Goal: Check status: Check status

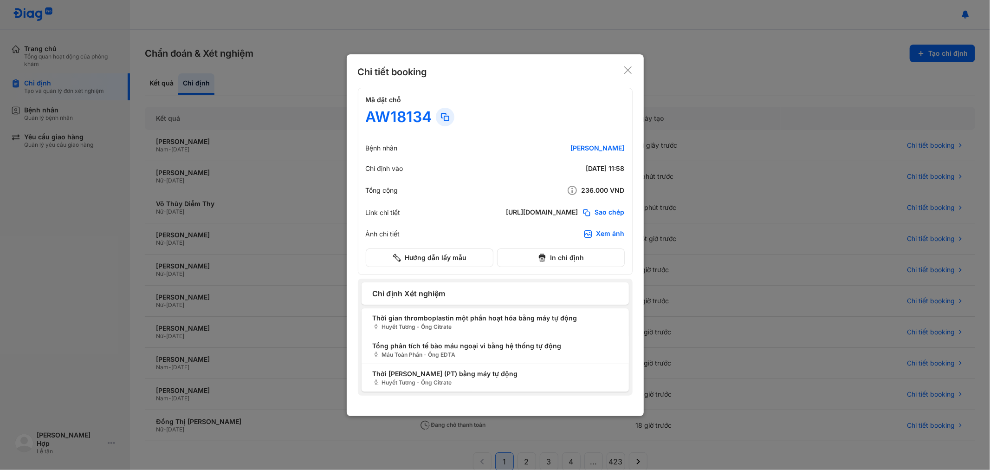
click at [260, 91] on div at bounding box center [495, 235] width 990 height 470
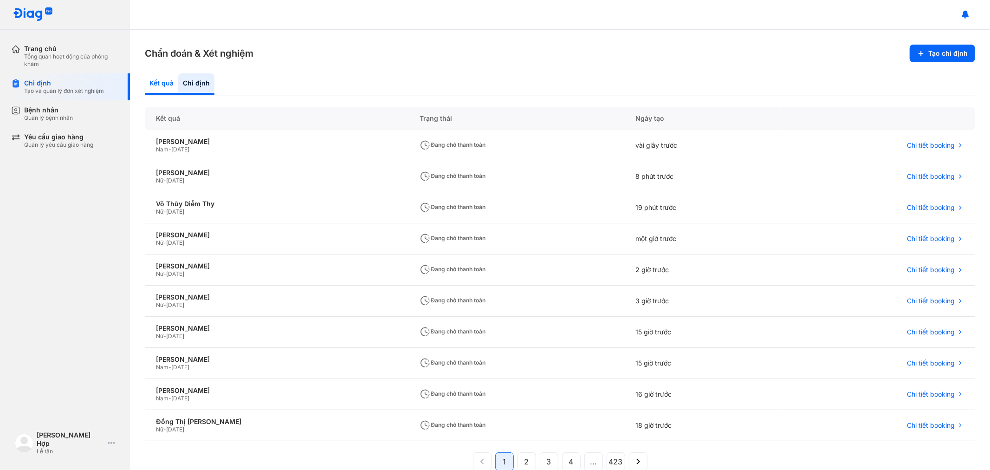
click at [178, 82] on div "Kết quả" at bounding box center [196, 83] width 36 height 21
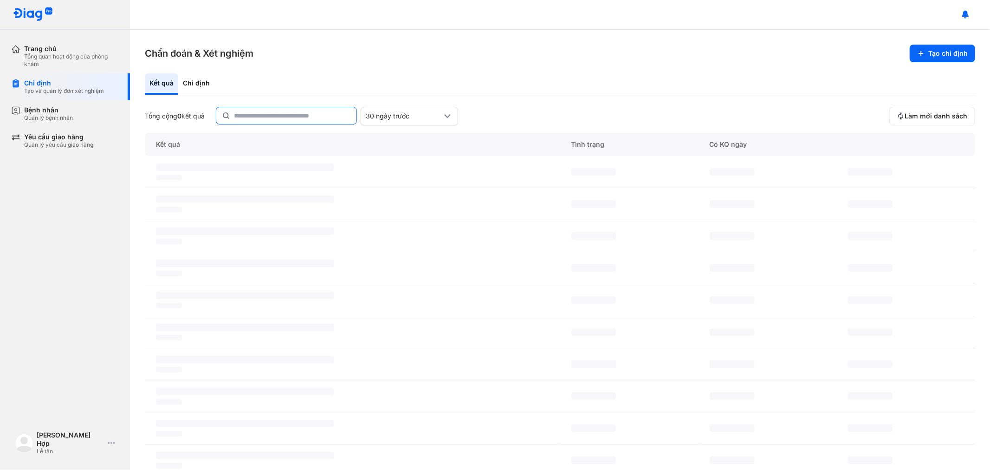
click at [252, 112] on input "text" at bounding box center [292, 115] width 117 height 17
type input "**********"
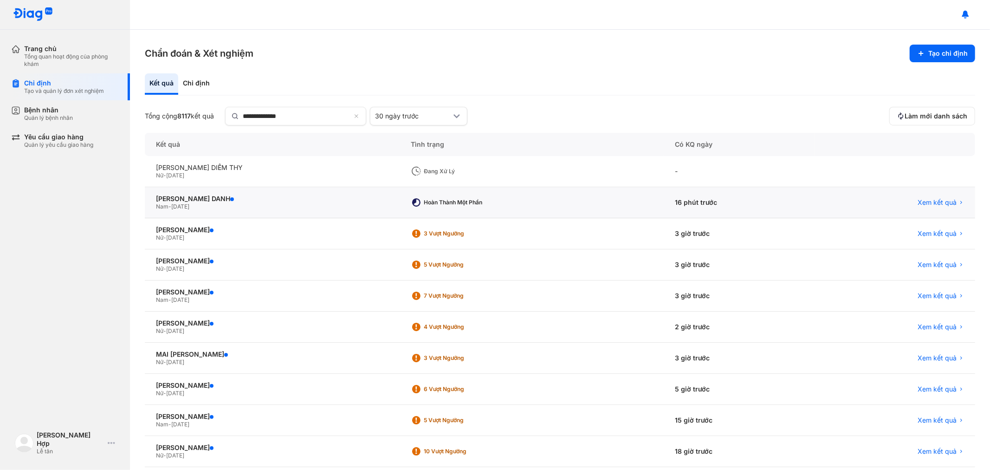
click at [171, 193] on div "LÊ THÀNH DANH Nam - 21/04/2016" at bounding box center [272, 202] width 255 height 31
click at [194, 194] on div "LÊ THÀNH DANH" at bounding box center [272, 198] width 233 height 8
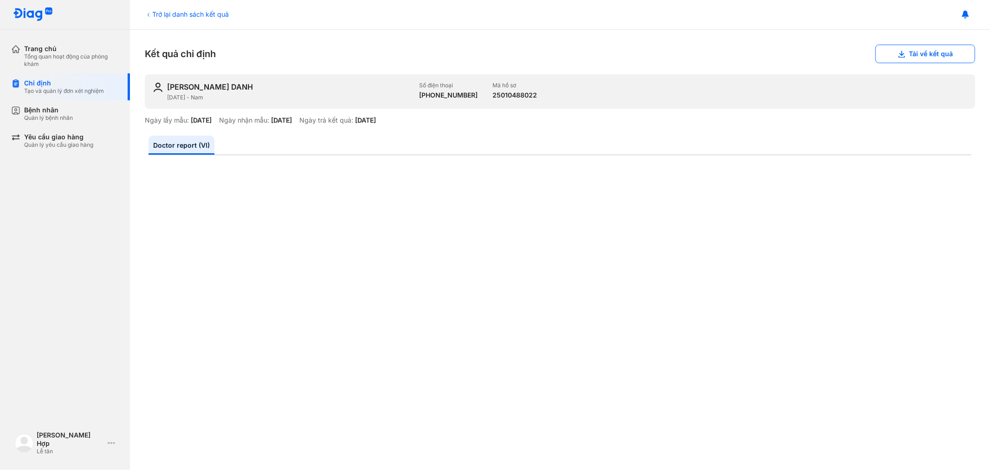
click at [76, 84] on div "Chỉ định" at bounding box center [64, 83] width 80 height 8
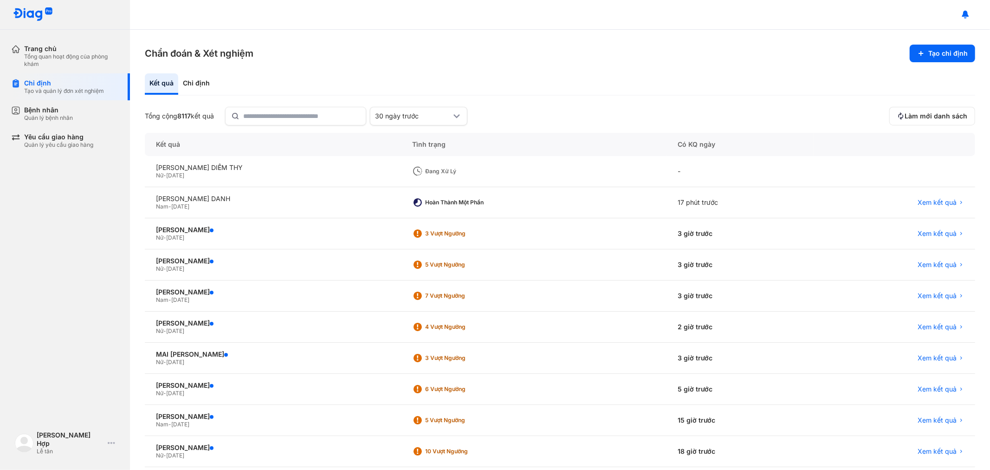
click at [458, 57] on section "Chẩn đoán & Xét nghiệm Tạo chỉ định" at bounding box center [560, 54] width 830 height 18
click at [285, 102] on div "Kết quả Chỉ định Tổng cộng 8117 kết quả 30 ngày trước Làm mới danh sách Kết quả…" at bounding box center [560, 286] width 830 height 427
click at [297, 117] on input "text" at bounding box center [301, 115] width 117 height 17
type input "*********"
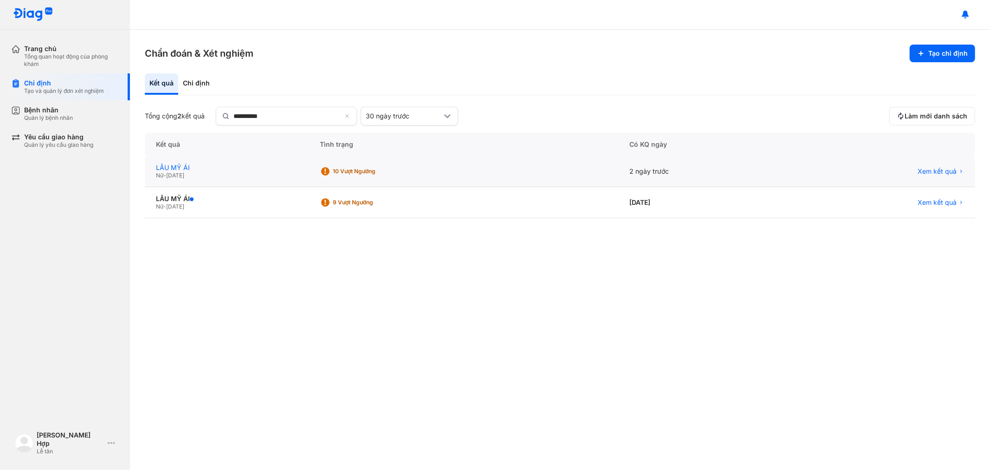
click at [180, 168] on div "LẦU MỸ ÁI" at bounding box center [227, 167] width 142 height 8
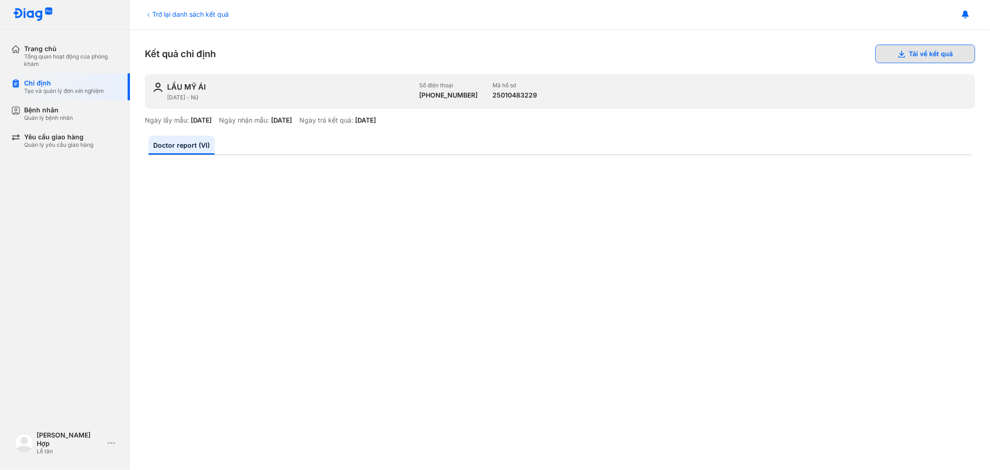
click at [924, 54] on button "Tải về kết quả" at bounding box center [925, 54] width 100 height 19
click at [36, 95] on div "Chỉ định Tạo và quản lý đơn xét nghiệm" at bounding box center [70, 86] width 119 height 27
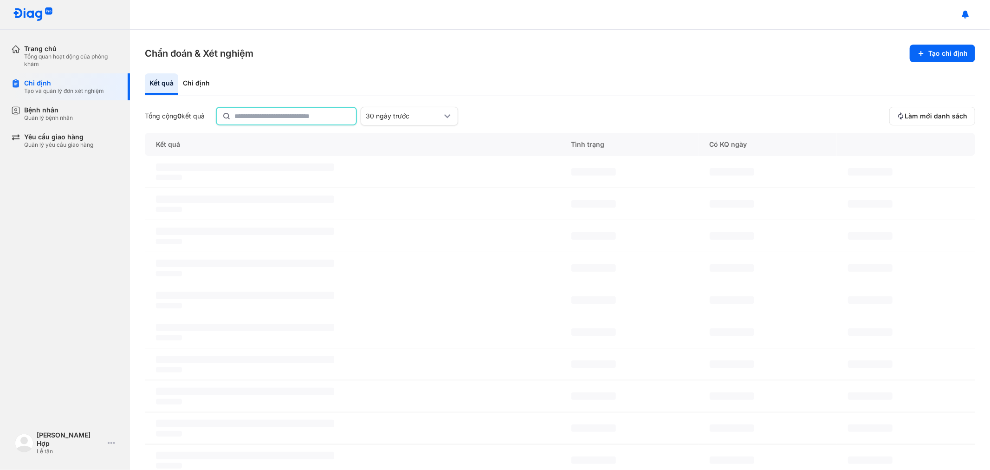
click at [278, 119] on input "text" at bounding box center [292, 116] width 116 height 17
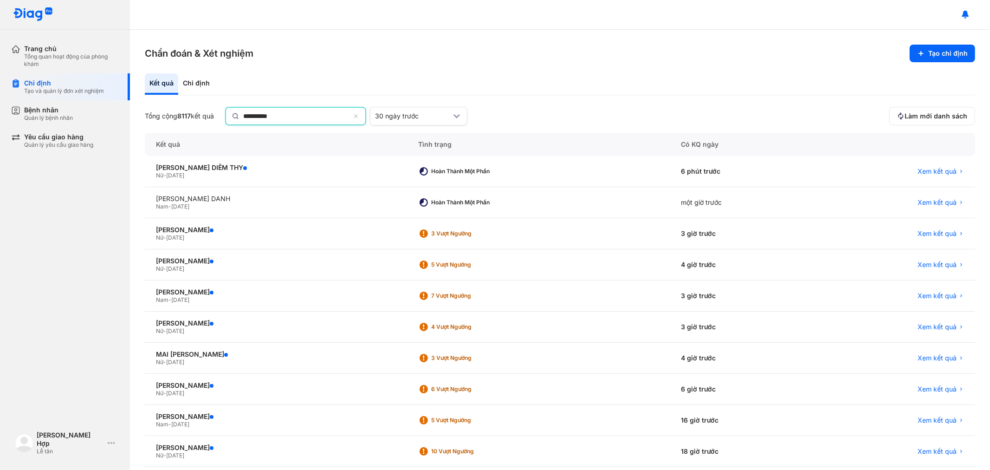
type input "*********"
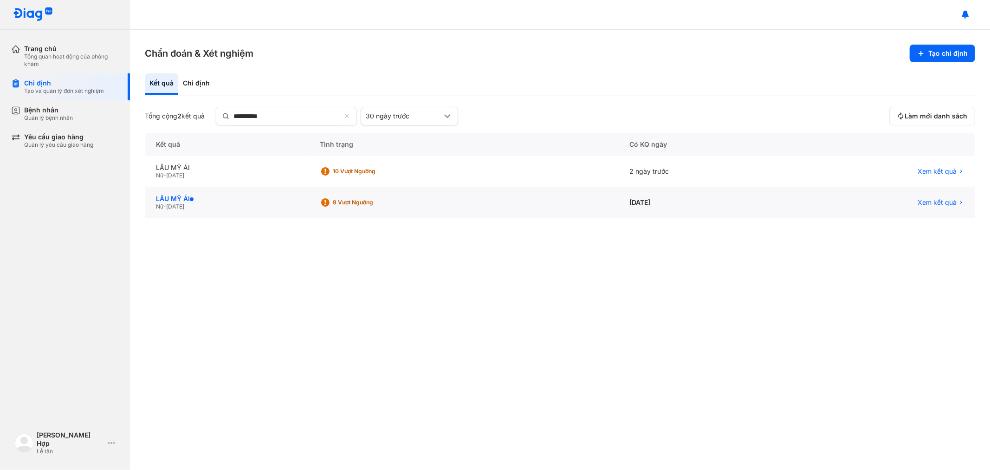
click at [175, 198] on div "LẦU MỸ ÁI" at bounding box center [227, 198] width 142 height 8
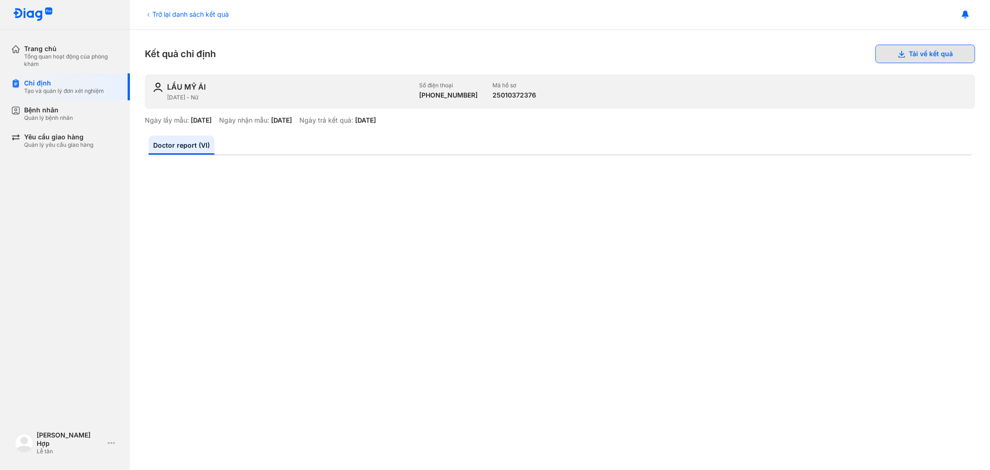
click at [930, 50] on button "Tải về kết quả" at bounding box center [925, 54] width 100 height 19
click at [40, 85] on div "Chỉ định" at bounding box center [64, 83] width 80 height 8
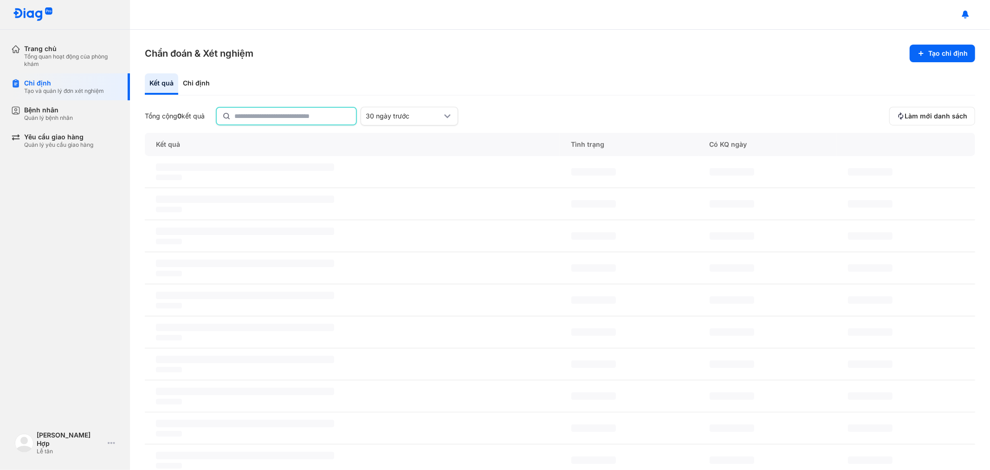
click at [291, 108] on input "text" at bounding box center [292, 116] width 116 height 17
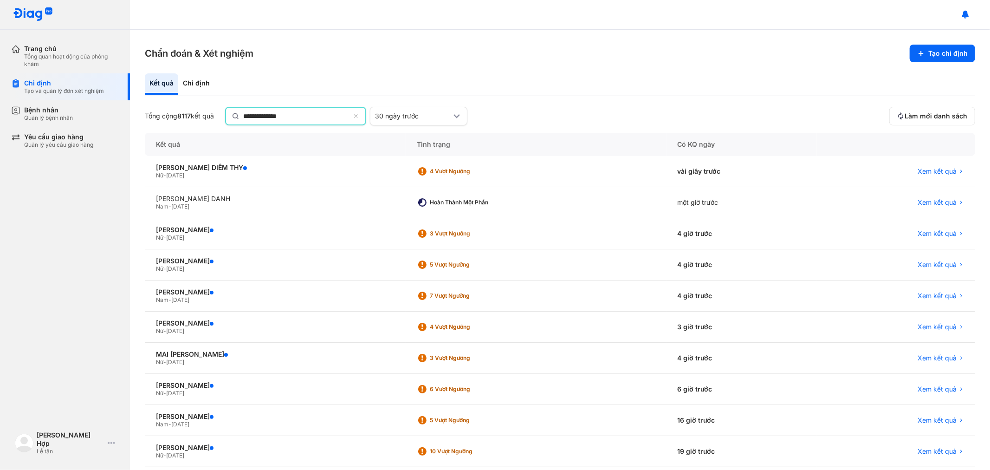
type input "**********"
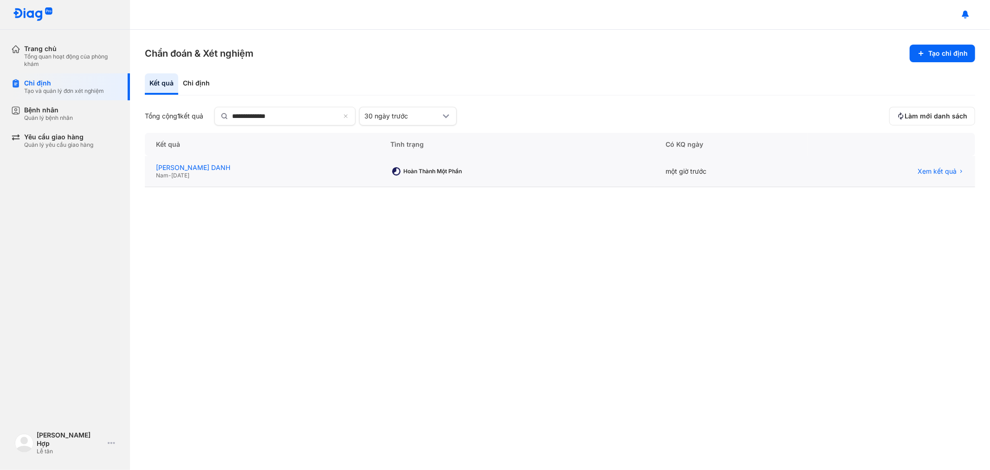
click at [178, 164] on div "[PERSON_NAME] DANH" at bounding box center [262, 167] width 213 height 8
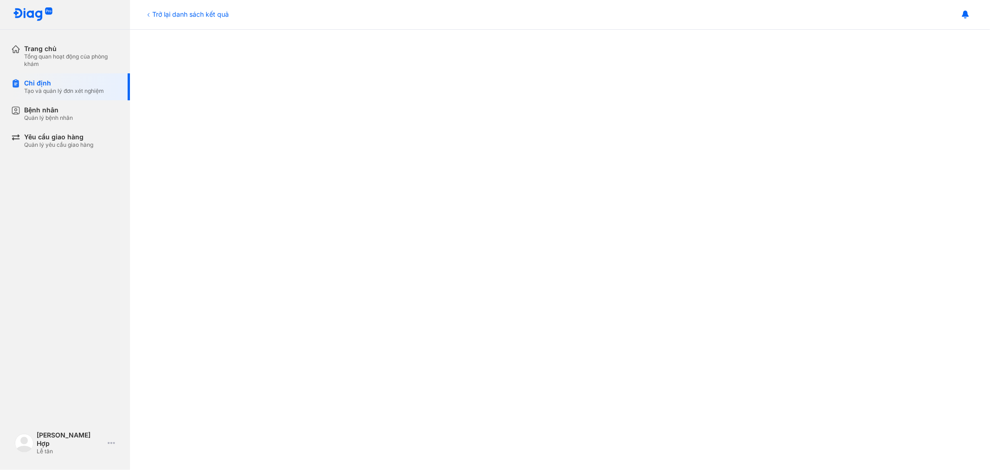
scroll to position [478, 0]
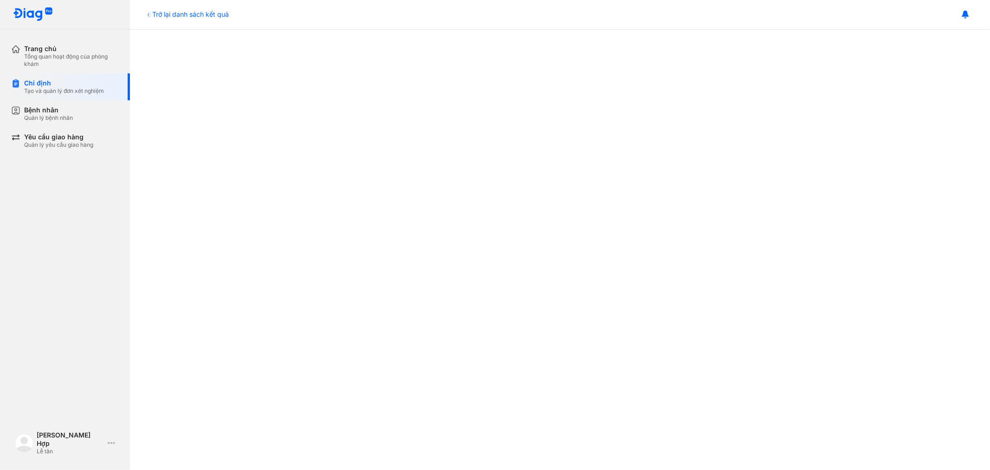
scroll to position [478, 0]
click at [161, 211] on div at bounding box center [560, 68] width 823 height 769
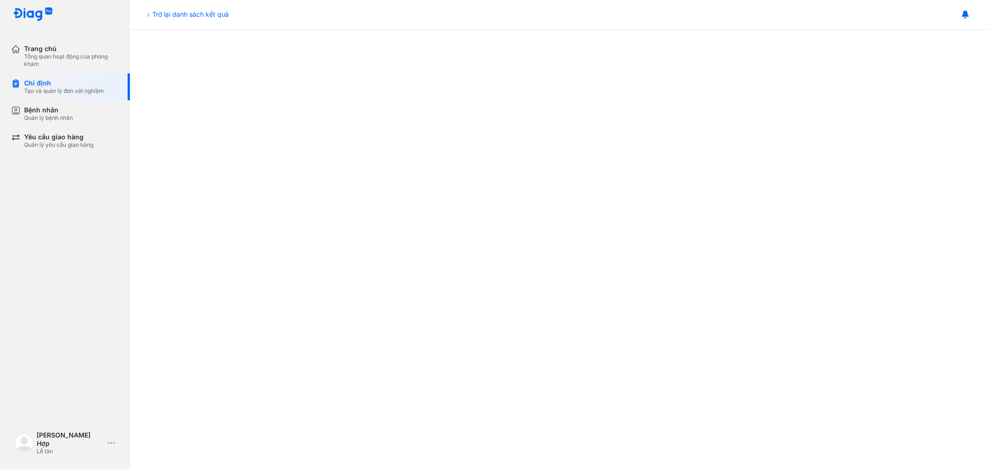
scroll to position [478, 0]
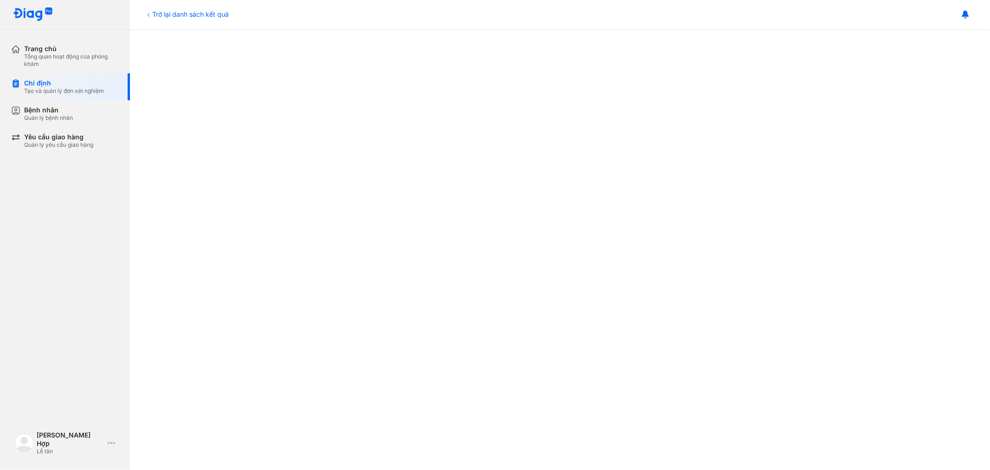
scroll to position [478, 0]
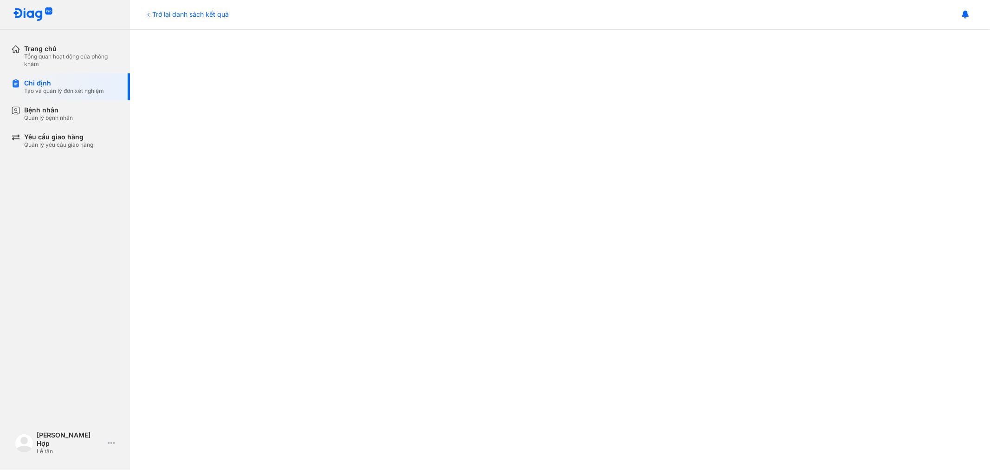
scroll to position [478, 0]
click at [118, 254] on div "Trang chủ Tổng quan hoạt động của phòng khám Chỉ định Tạo và quản lý đơn xét ng…" at bounding box center [65, 235] width 130 height 470
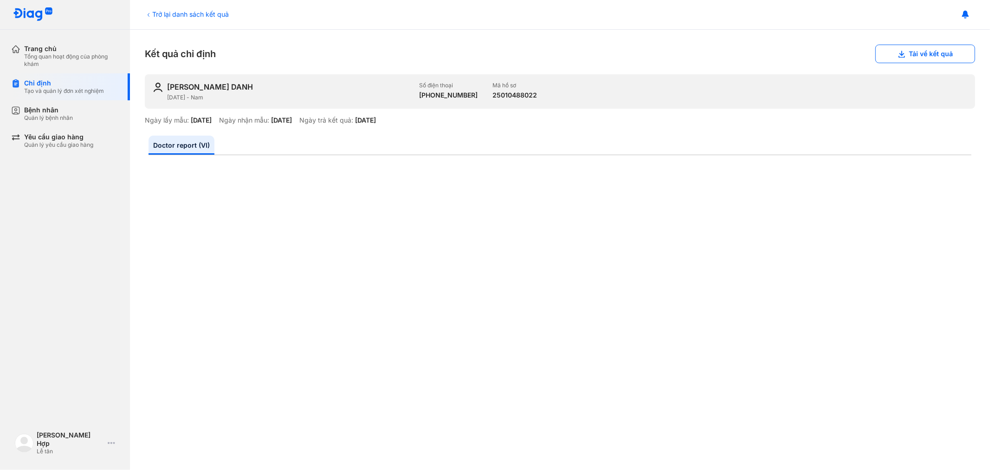
click at [267, 46] on div "Kết quả chỉ định Tải về kết quả" at bounding box center [560, 54] width 830 height 19
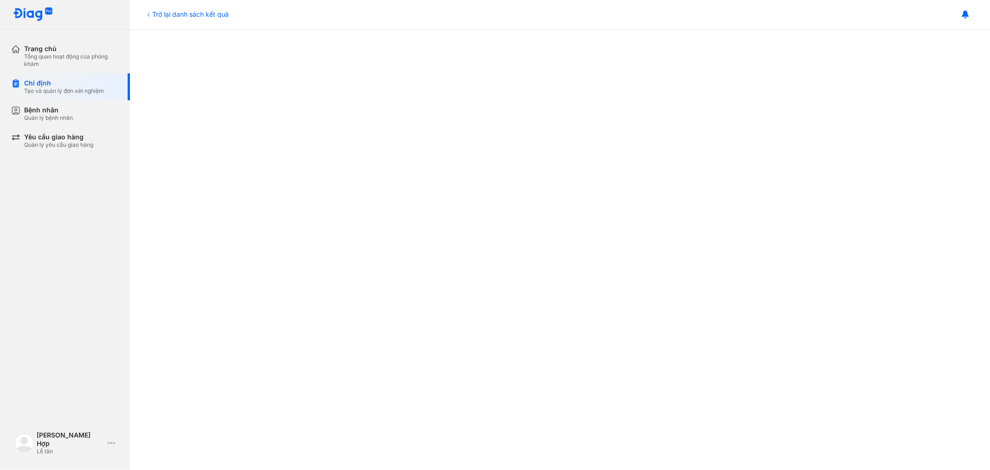
scroll to position [478, 0]
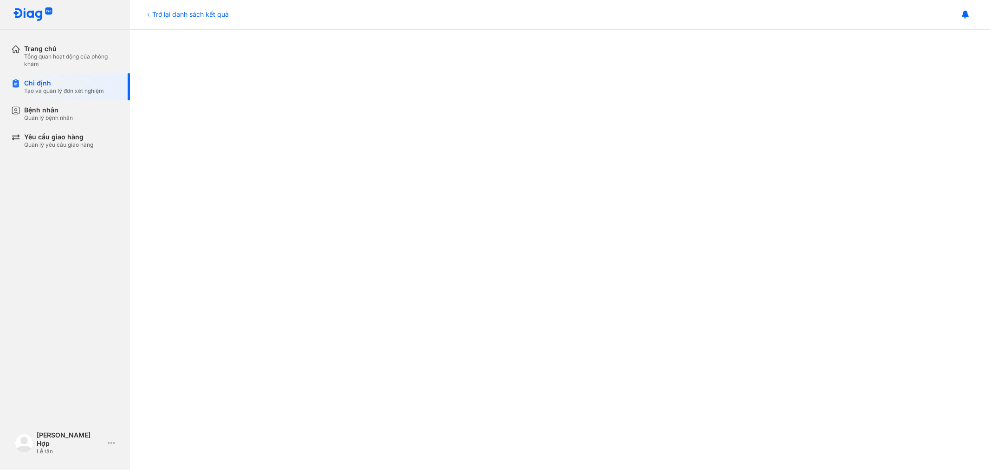
scroll to position [478, 0]
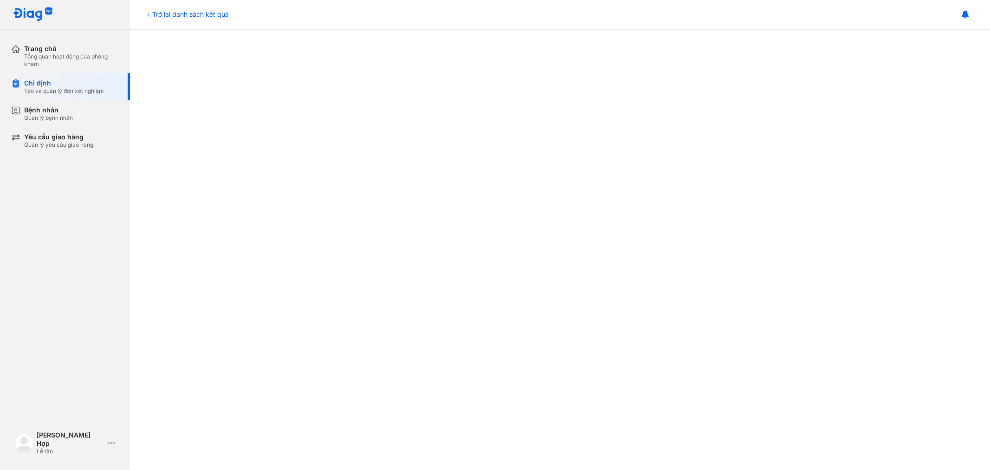
scroll to position [478, 0]
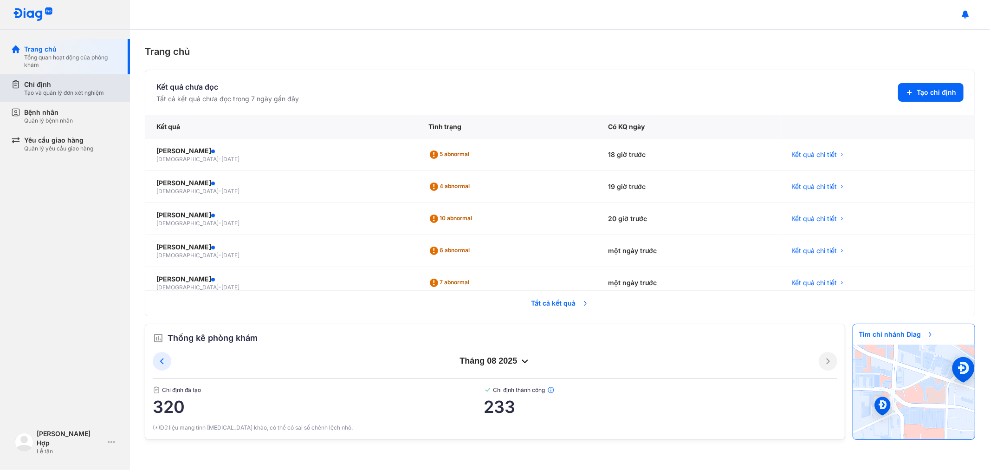
click at [94, 82] on div "Chỉ định" at bounding box center [64, 84] width 80 height 9
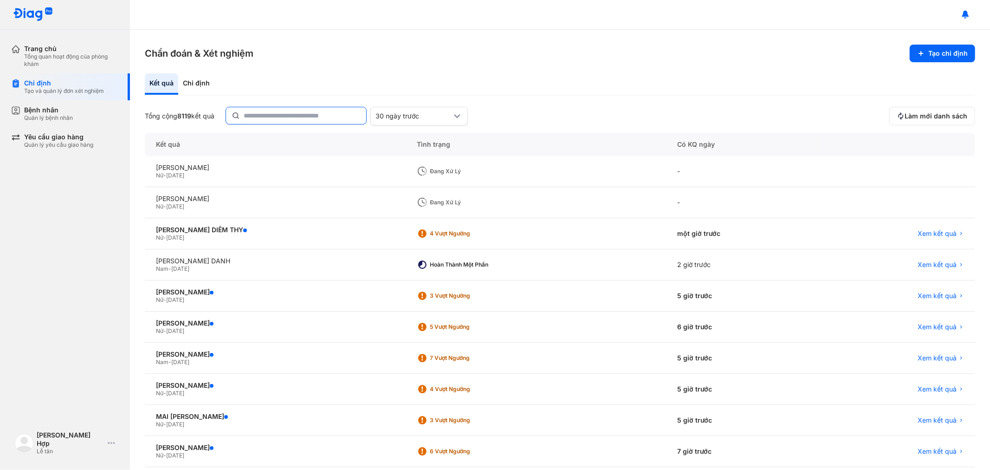
click at [291, 108] on input "text" at bounding box center [302, 115] width 117 height 17
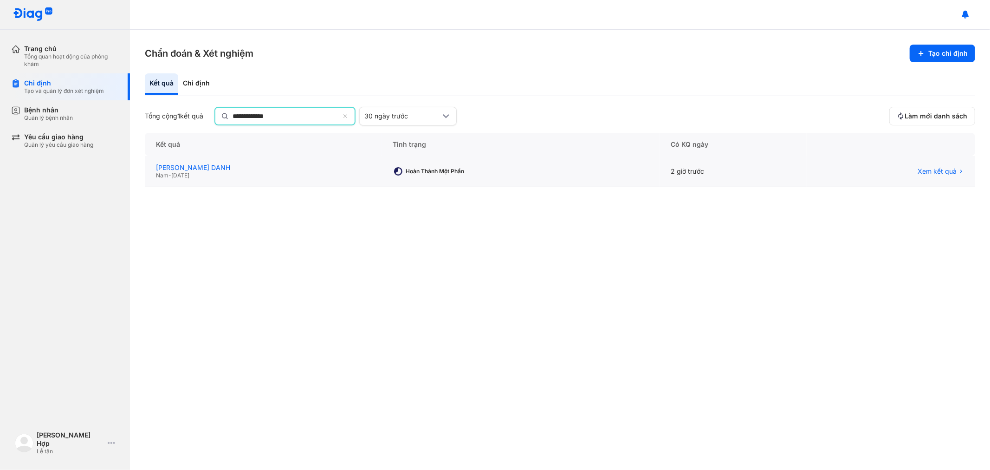
type input "**********"
click at [240, 163] on div "[PERSON_NAME] DANH" at bounding box center [263, 167] width 214 height 8
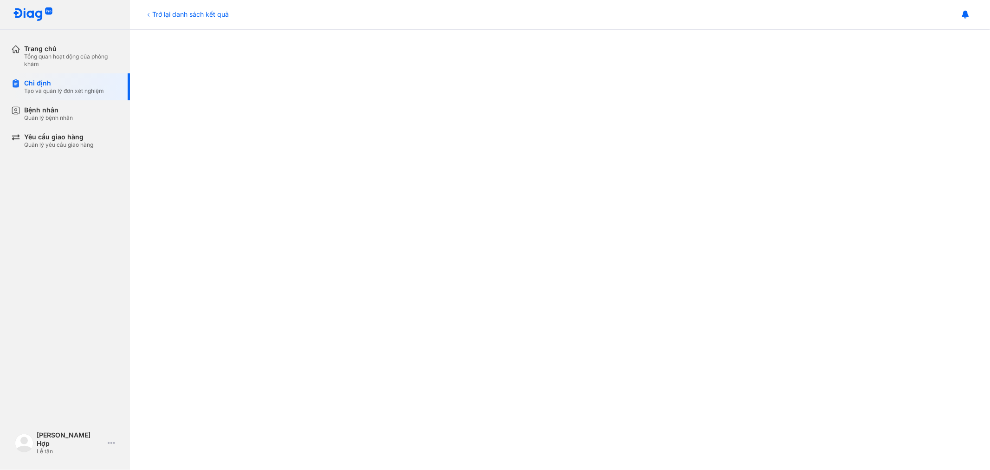
scroll to position [478, 0]
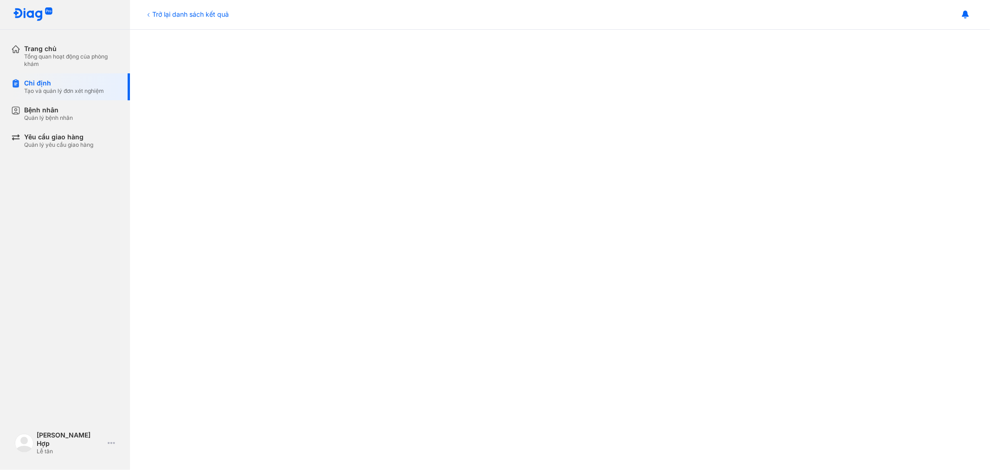
scroll to position [478, 0]
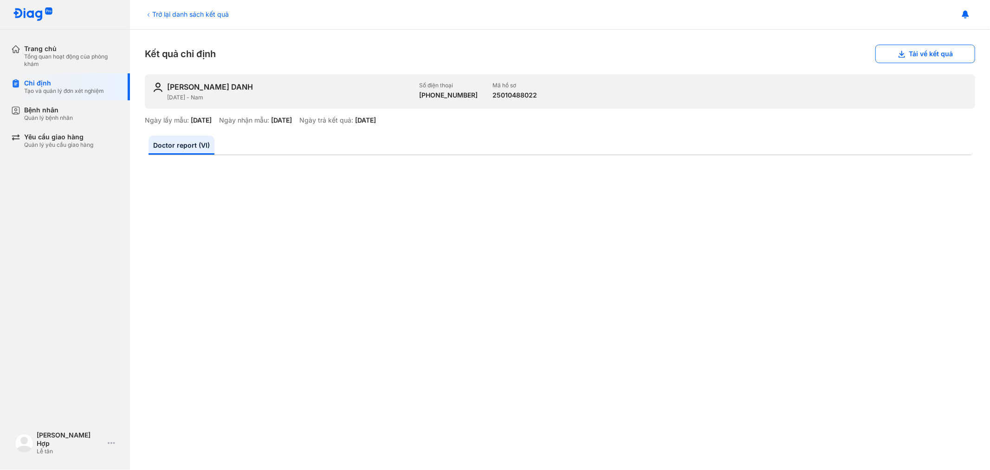
click at [344, 119] on div "Ngày trả kết quả:" at bounding box center [326, 120] width 54 height 8
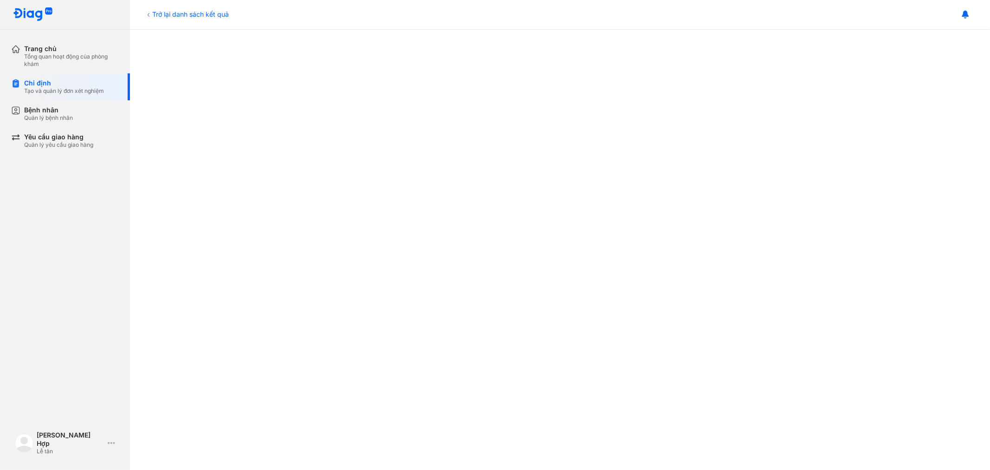
scroll to position [478, 0]
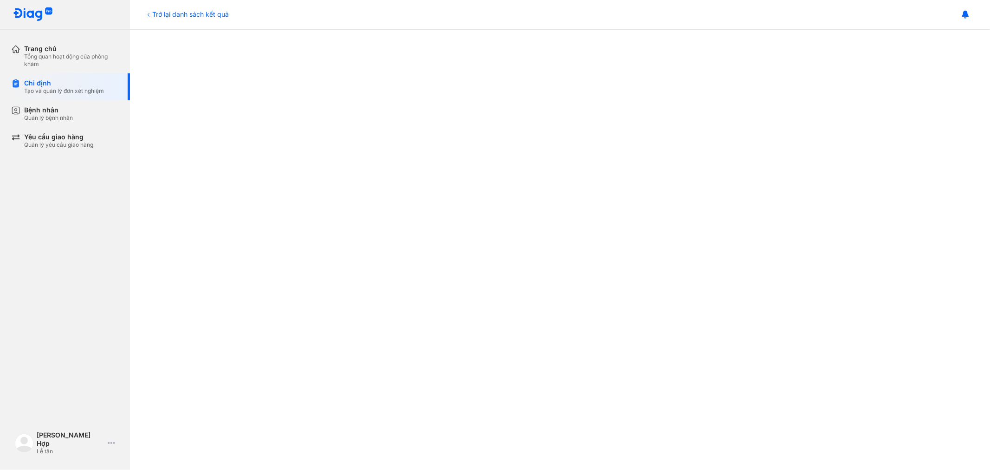
scroll to position [478, 0]
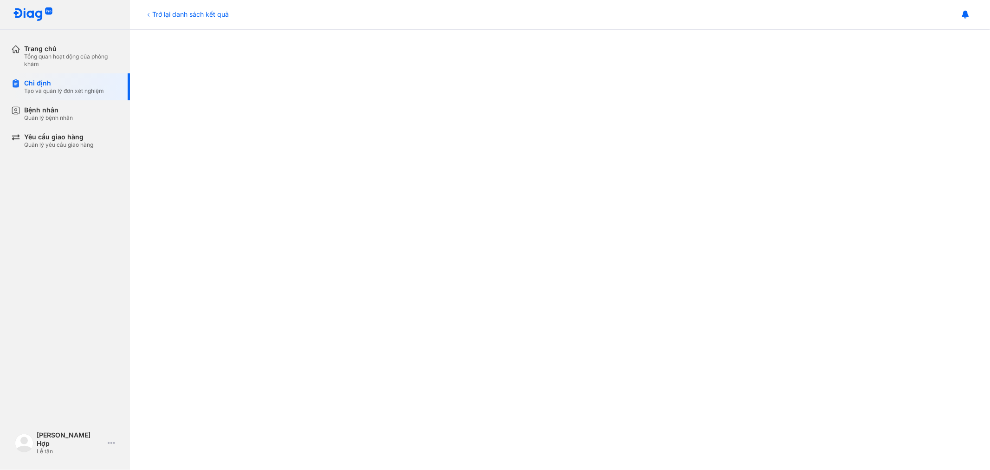
scroll to position [478, 0]
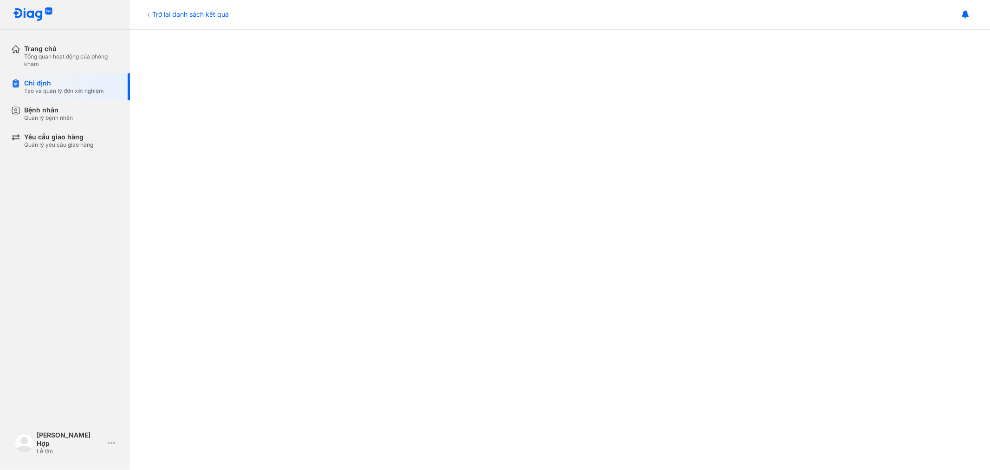
scroll to position [478, 0]
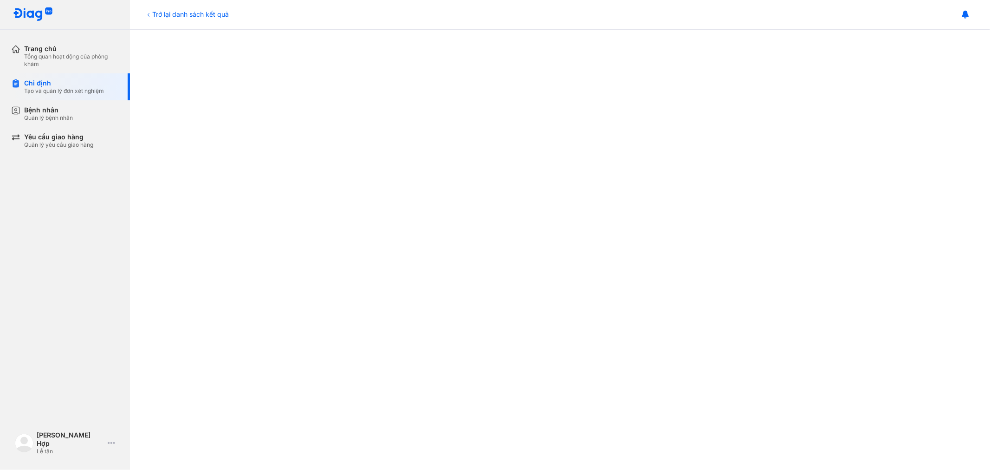
scroll to position [464, 0]
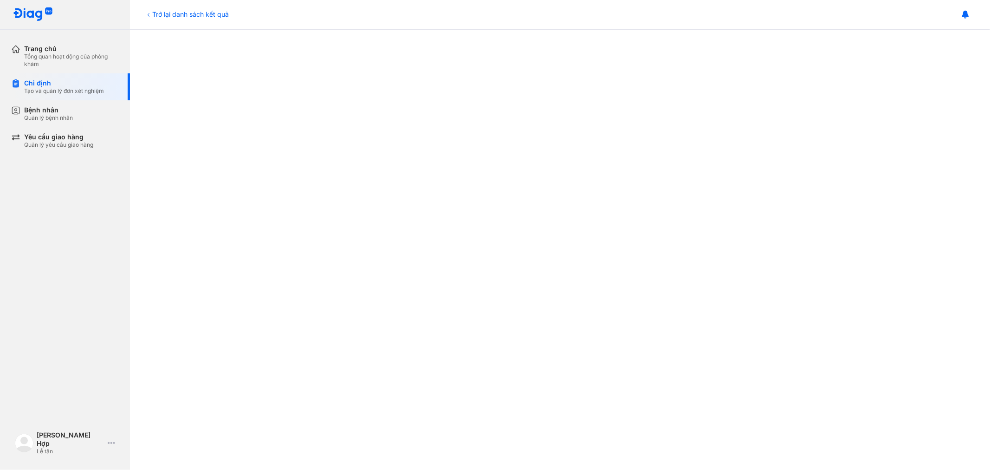
scroll to position [478, 0]
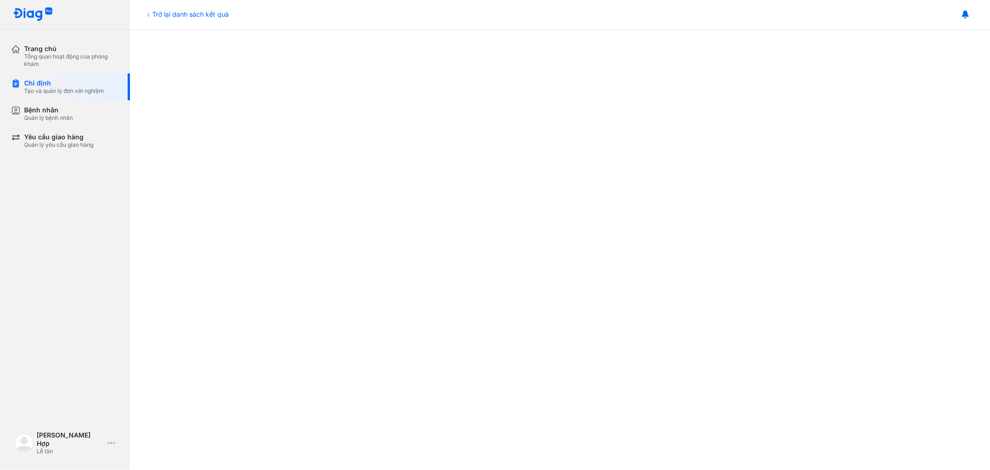
scroll to position [169, 0]
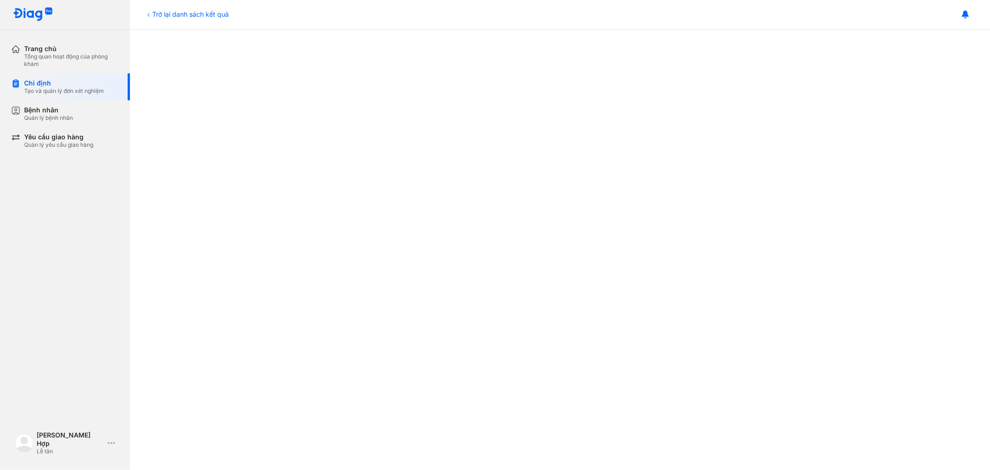
scroll to position [478, 0]
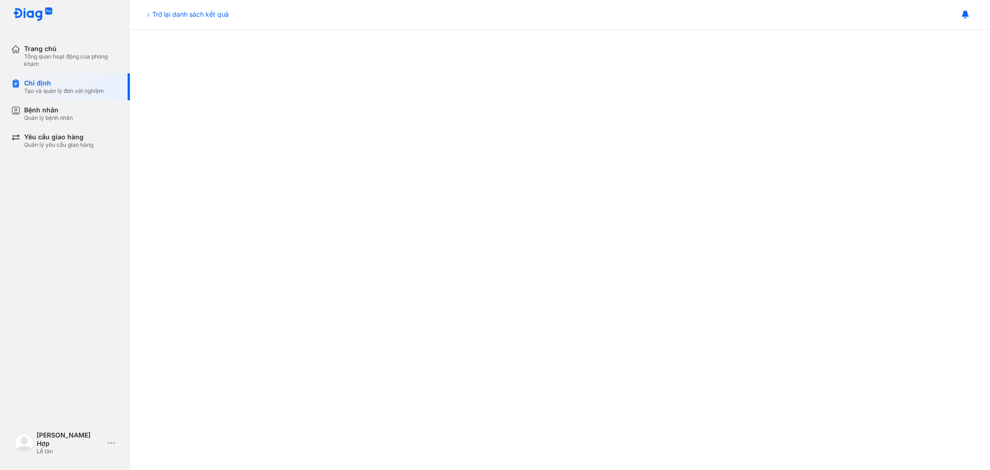
scroll to position [478, 0]
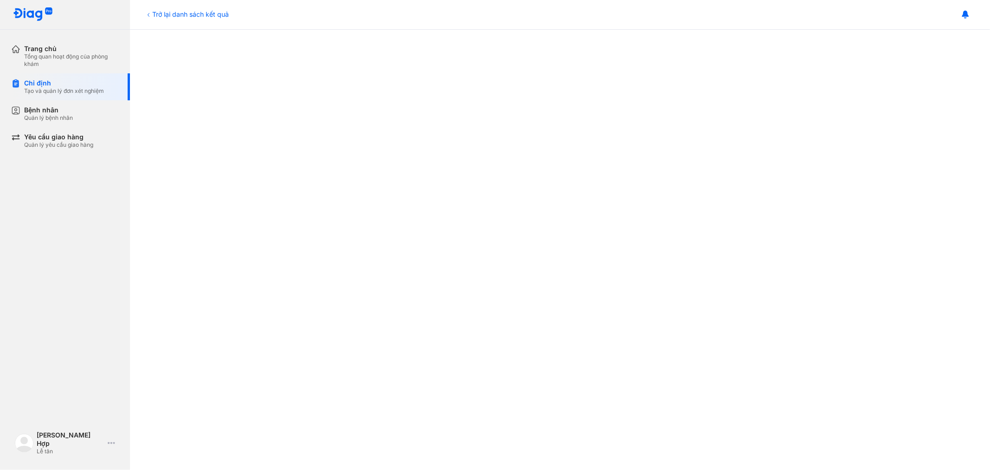
scroll to position [478, 0]
